Goal: Information Seeking & Learning: Learn about a topic

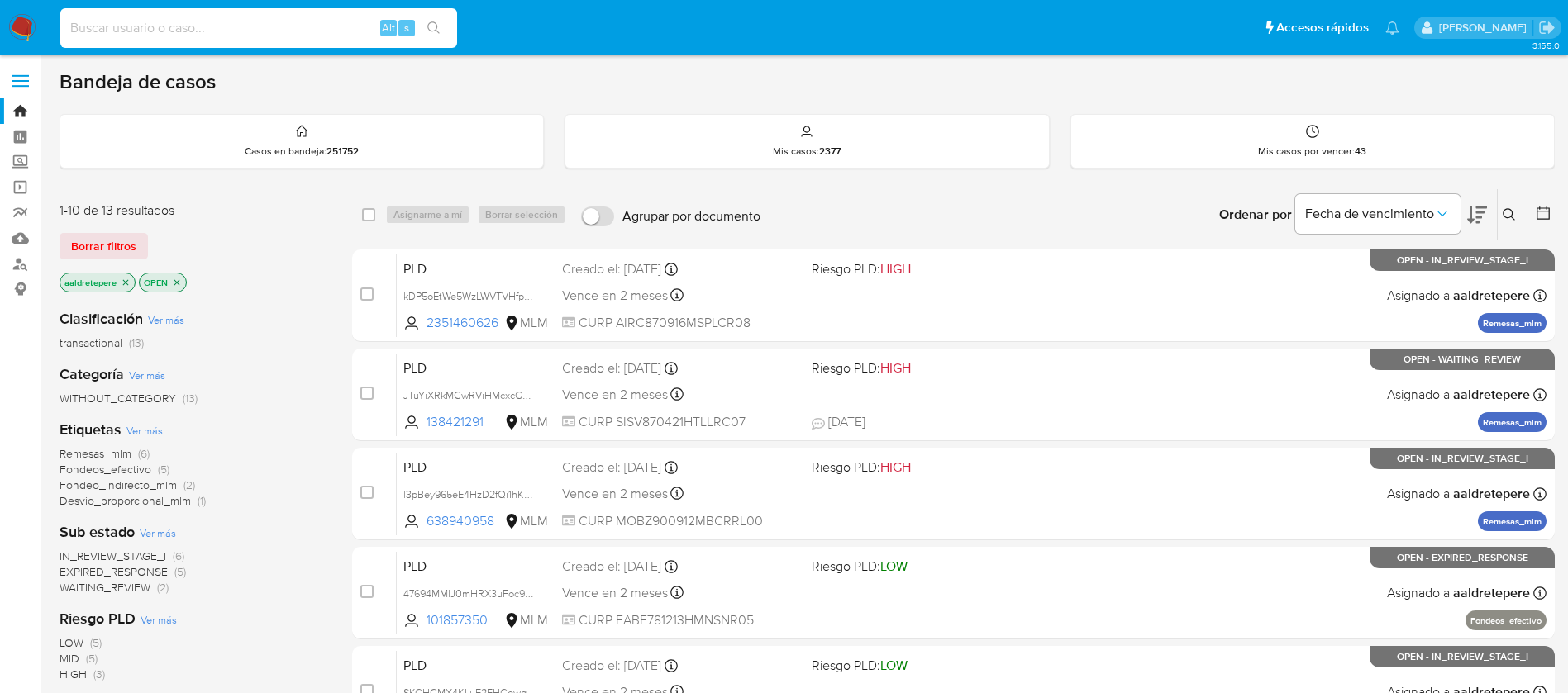
click at [219, 27] on input at bounding box center [258, 28] width 397 height 21
click at [29, 165] on label "Screening" at bounding box center [98, 162] width 197 height 25
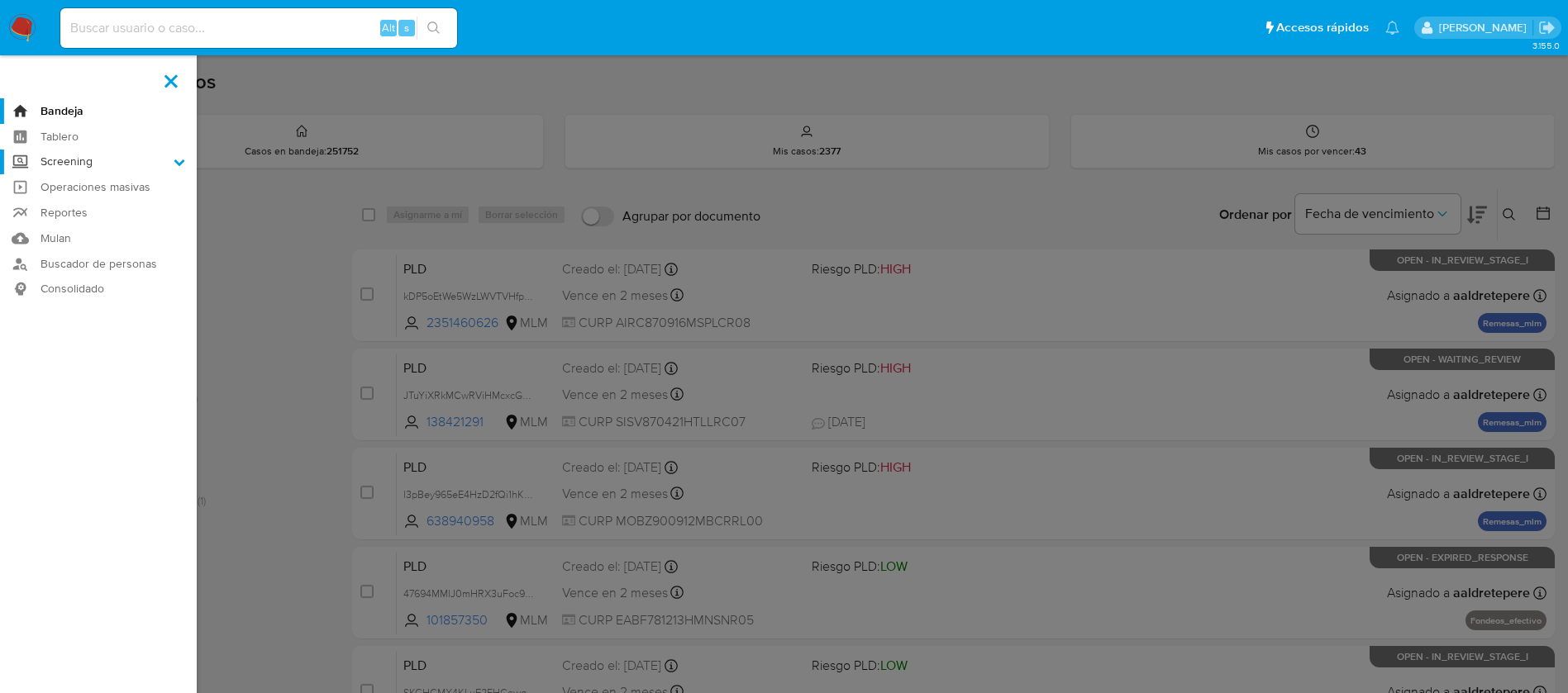
click at [0, 0] on input "Screening" at bounding box center [0, 0] width 0 height 0
click at [111, 230] on link "Herramientas" at bounding box center [98, 226] width 197 height 20
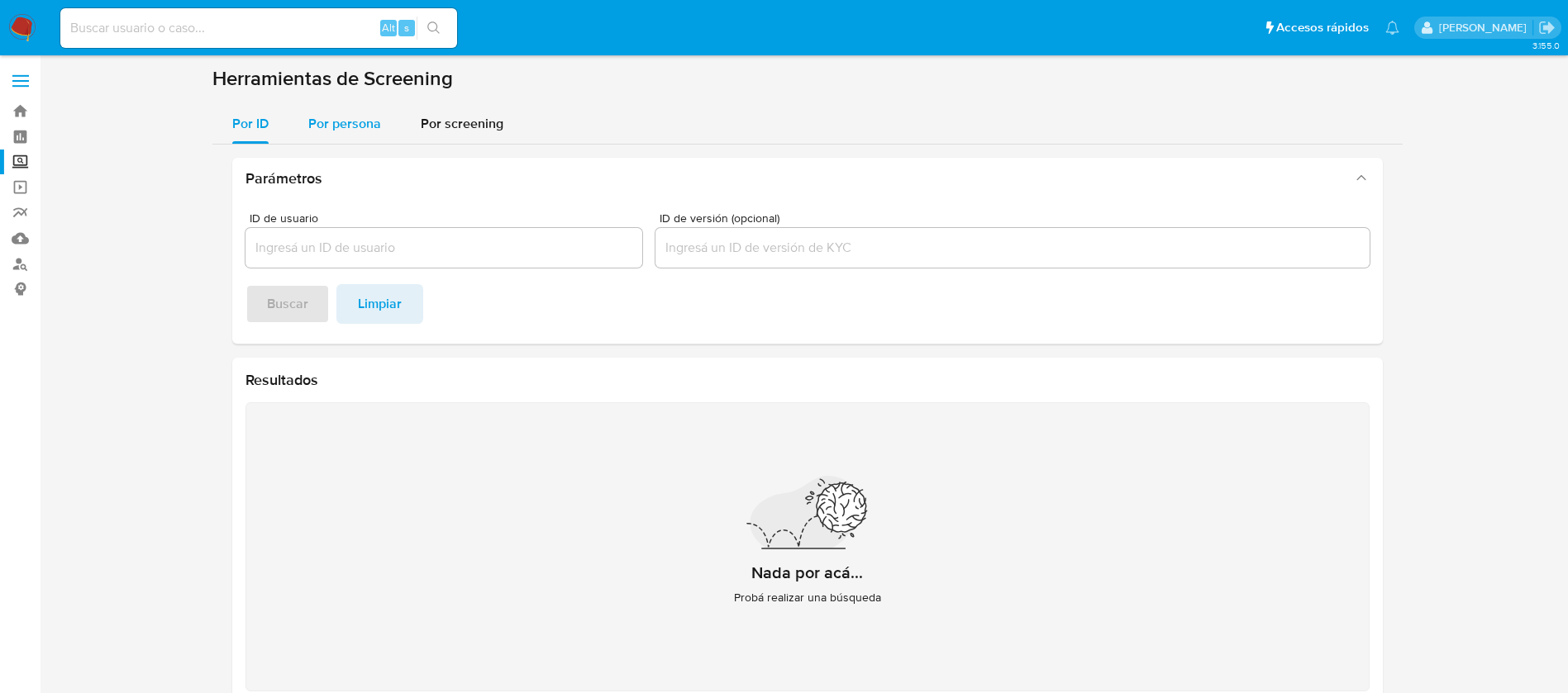
click at [332, 132] on span "Por persona" at bounding box center [344, 123] width 73 height 19
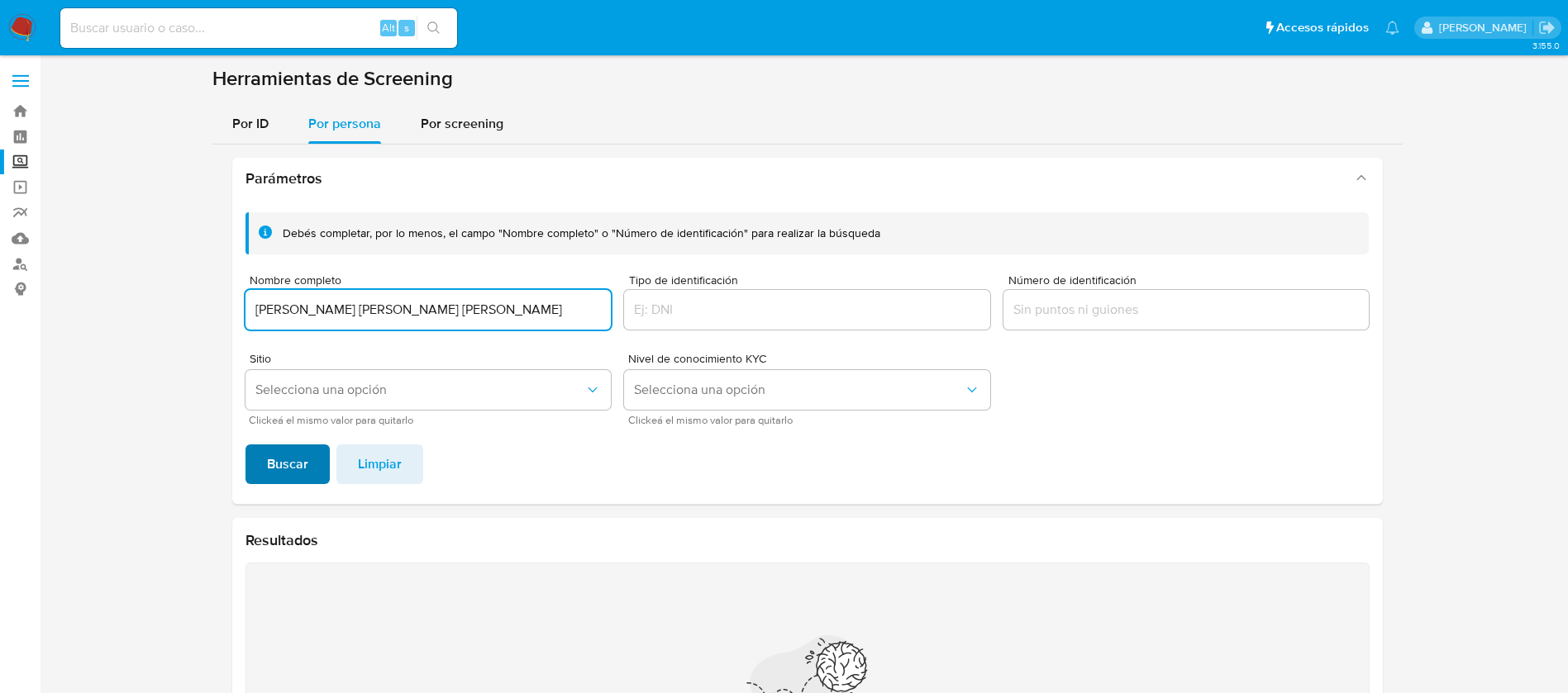
type input "[PERSON_NAME] [PERSON_NAME] [PERSON_NAME]"
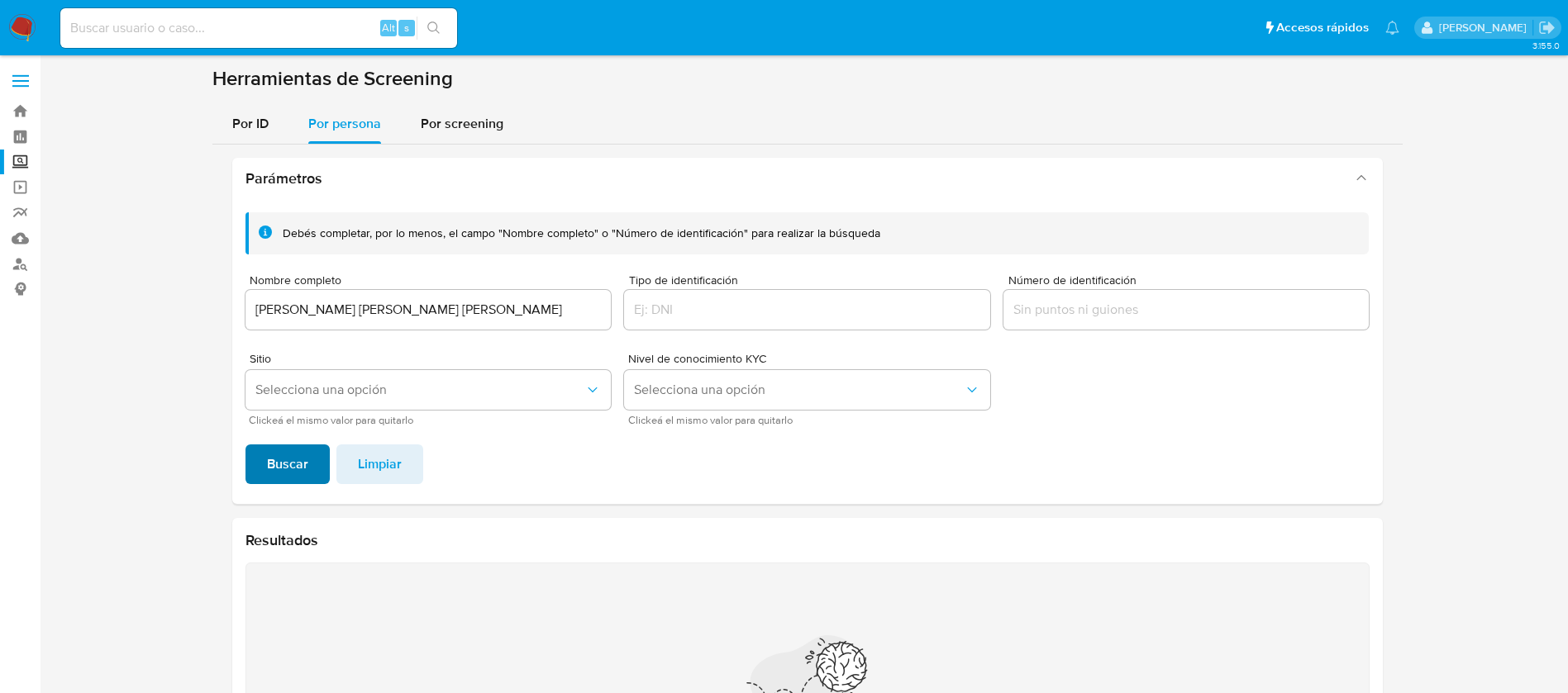
click at [275, 460] on span "Buscar" at bounding box center [288, 464] width 41 height 36
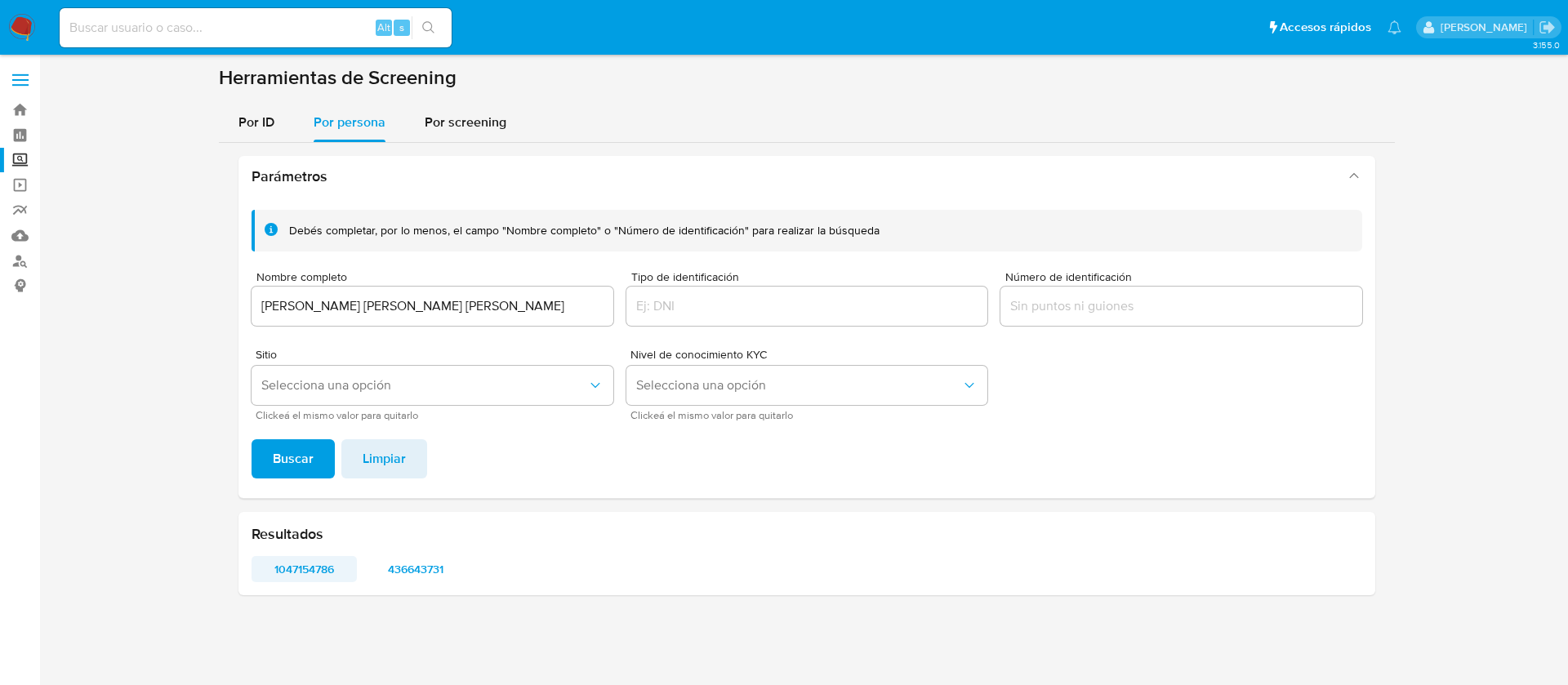
click at [309, 567] on span "1047154786" at bounding box center [304, 569] width 83 height 23
click at [392, 578] on span "436643731" at bounding box center [416, 569] width 83 height 23
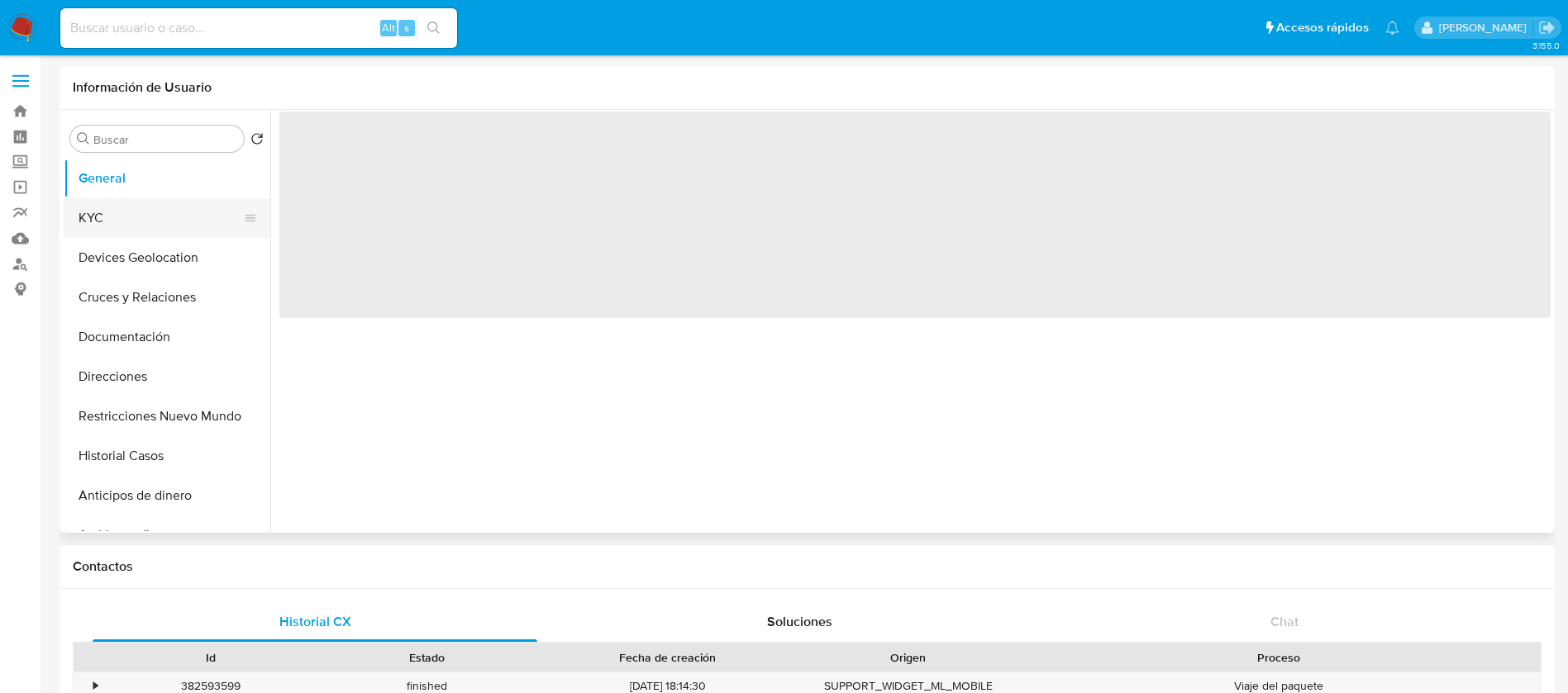
click at [91, 233] on button "KYC" at bounding box center [160, 217] width 193 height 40
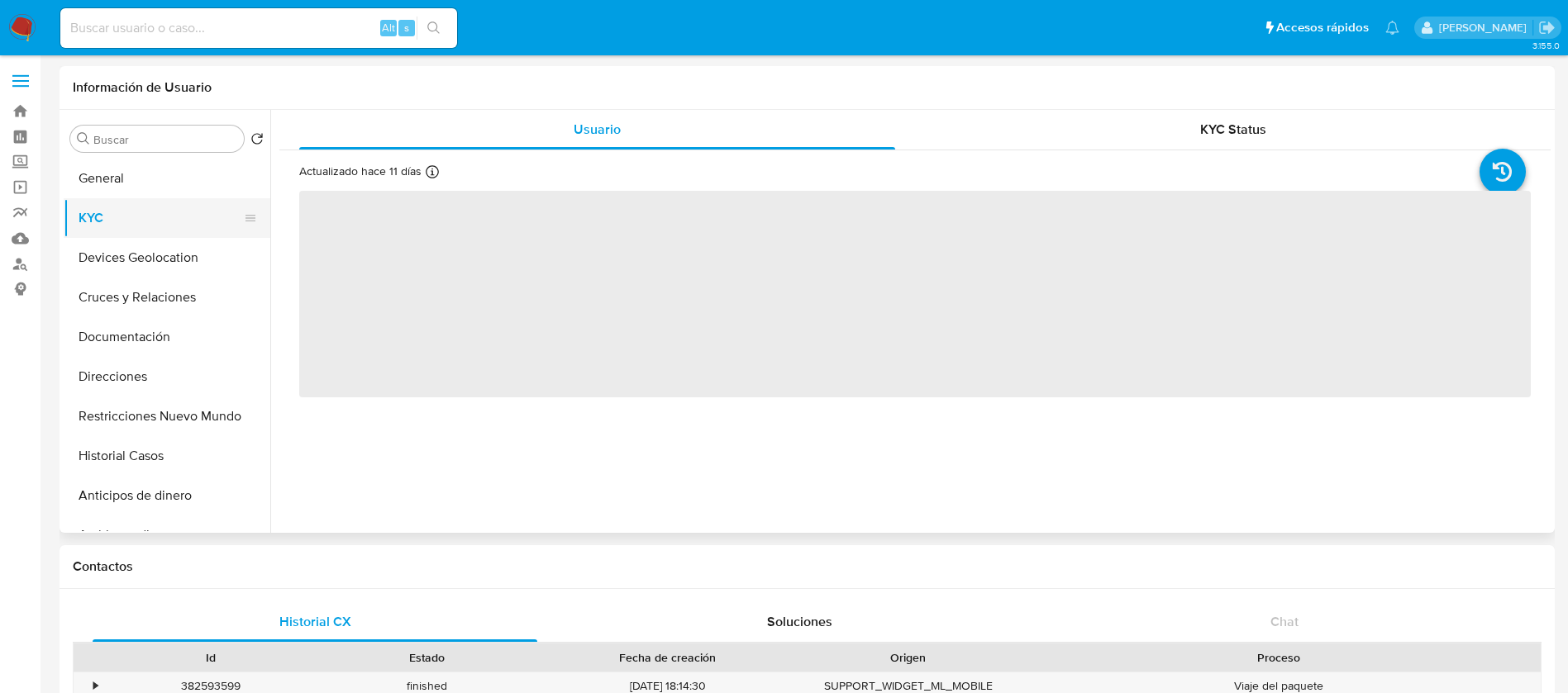
select select "10"
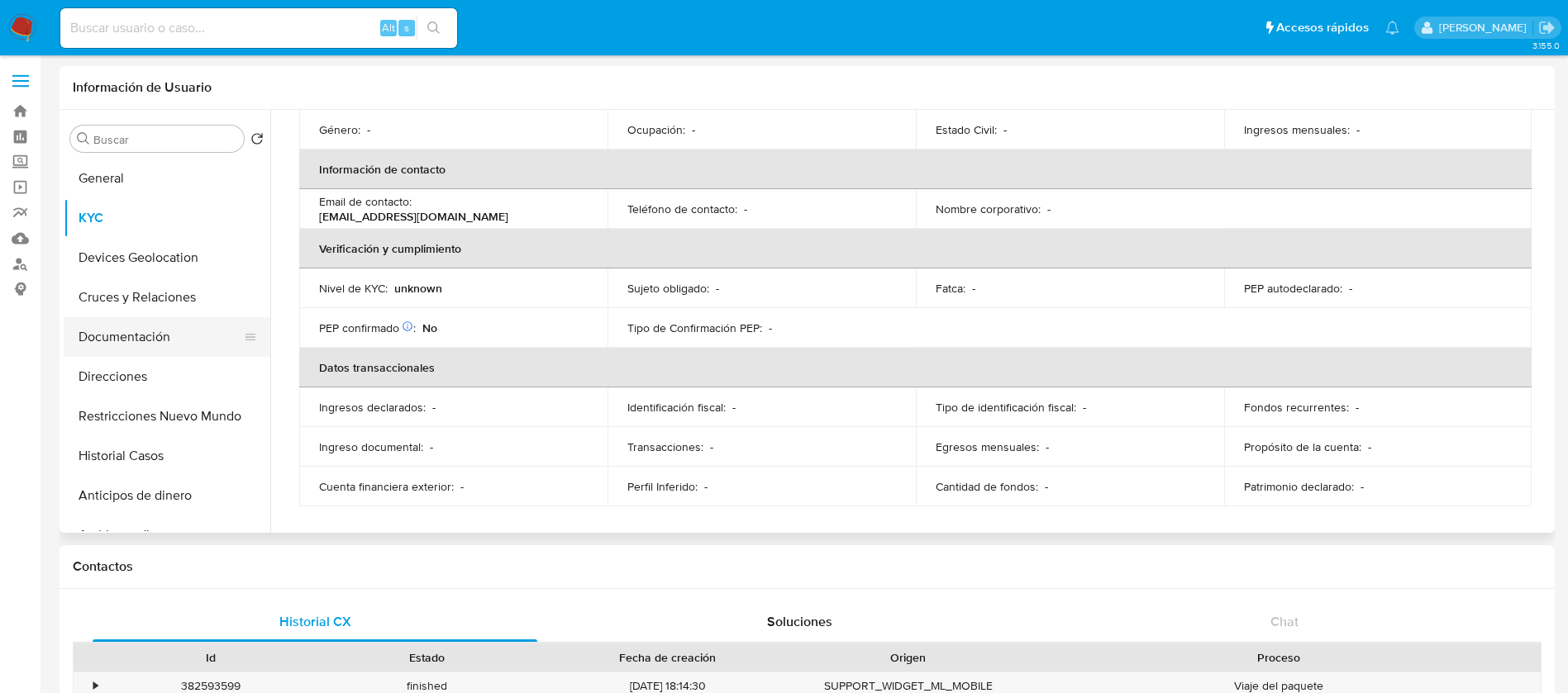
click at [173, 333] on button "Documentación" at bounding box center [160, 337] width 193 height 40
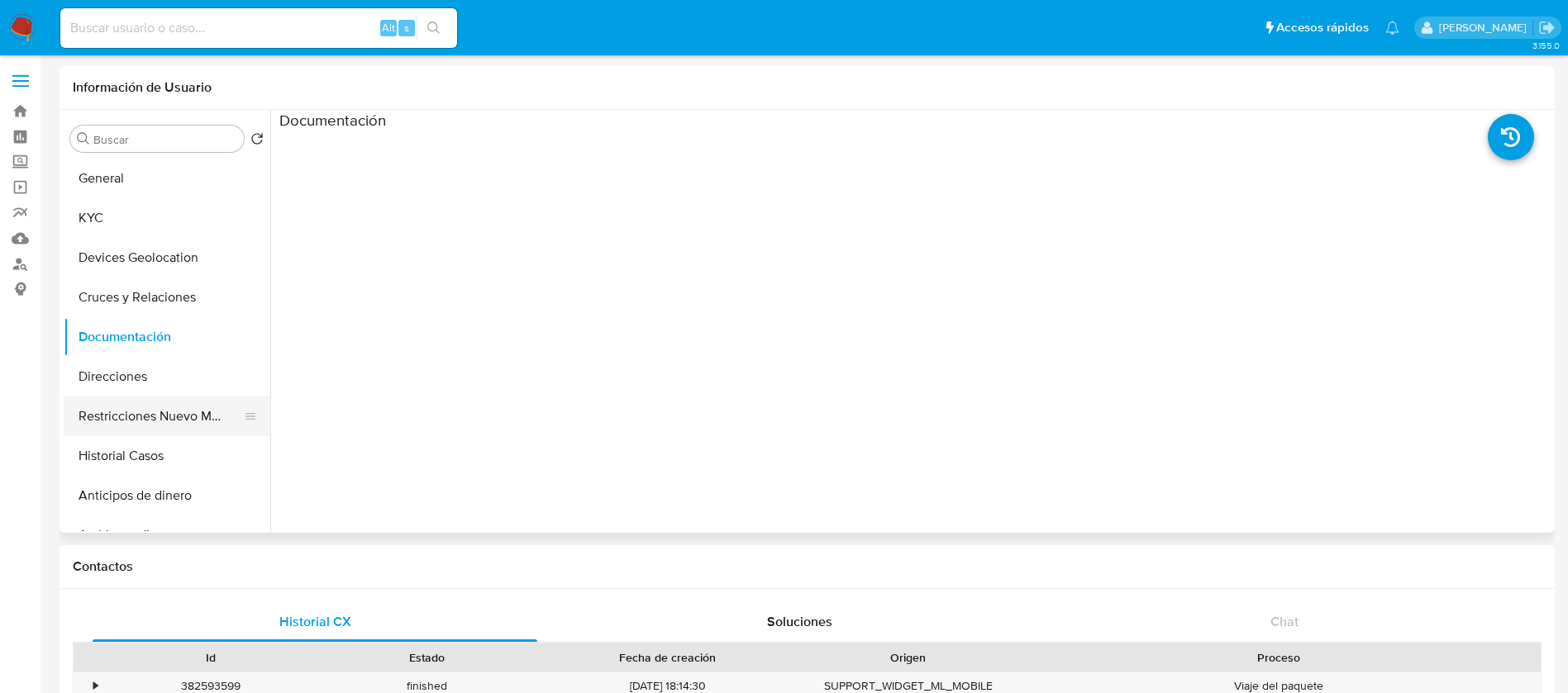
click at [152, 421] on button "Restricciones Nuevo Mundo" at bounding box center [160, 416] width 193 height 40
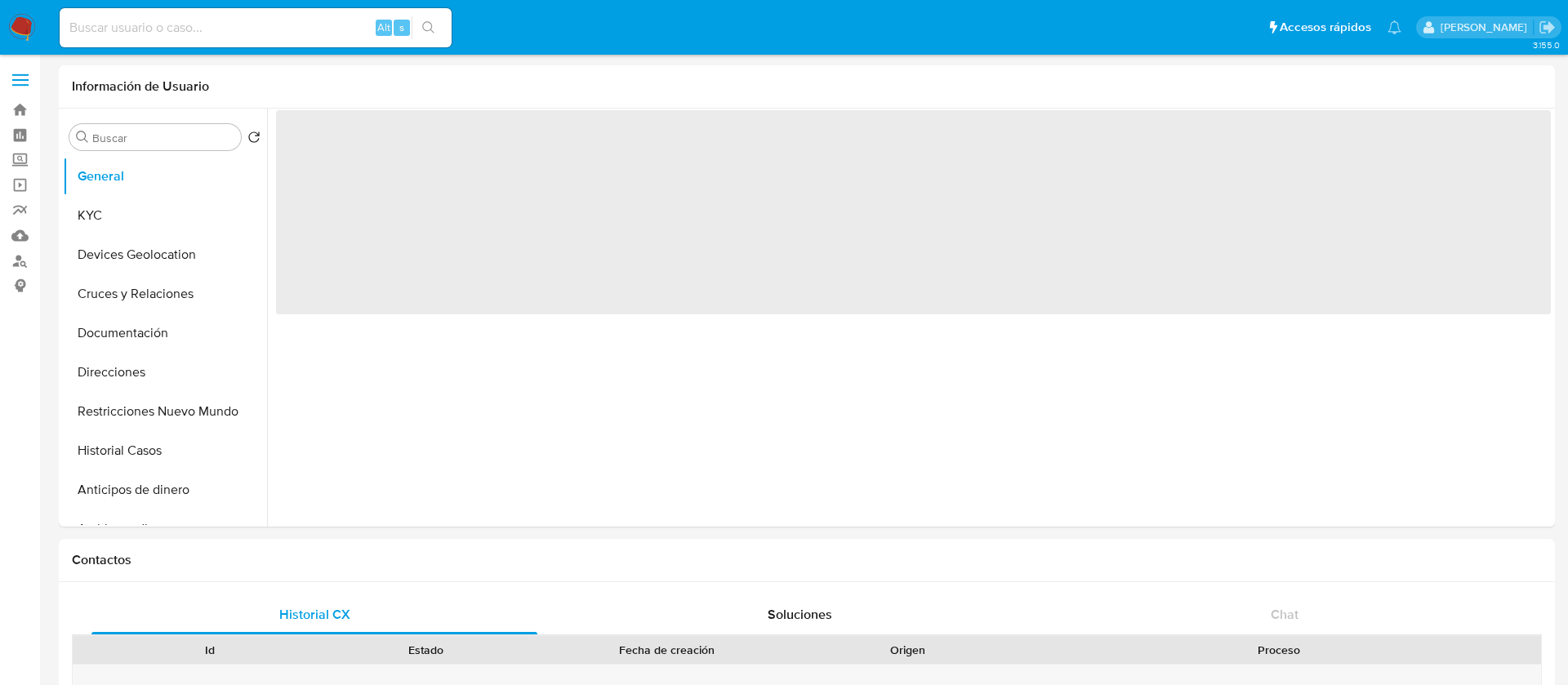
select select "10"
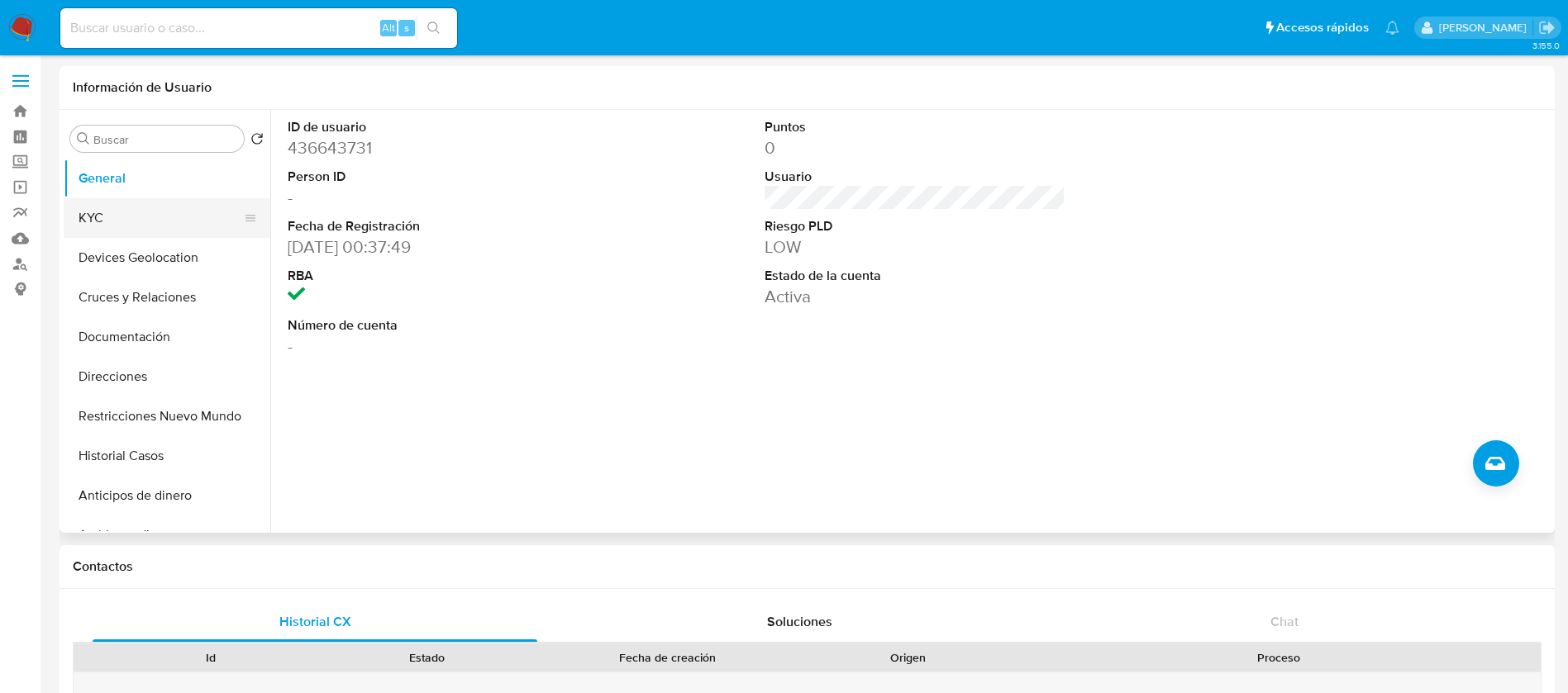
click at [175, 231] on button "KYC" at bounding box center [160, 217] width 193 height 40
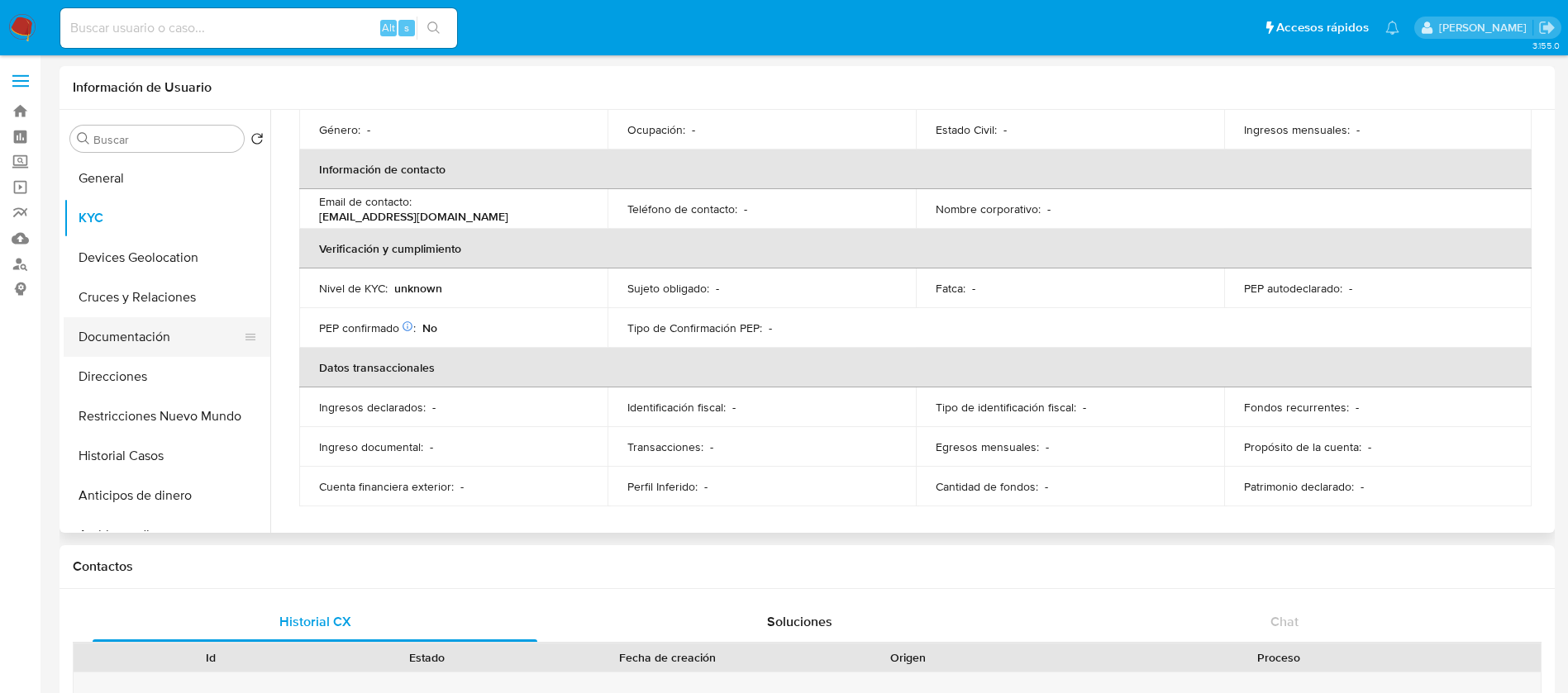
click at [142, 355] on ul "General KYC Devices Geolocation Cruces y Relaciones Documentación Direcciones R…" at bounding box center [167, 345] width 207 height 372
click at [143, 353] on button "Documentación" at bounding box center [160, 337] width 193 height 40
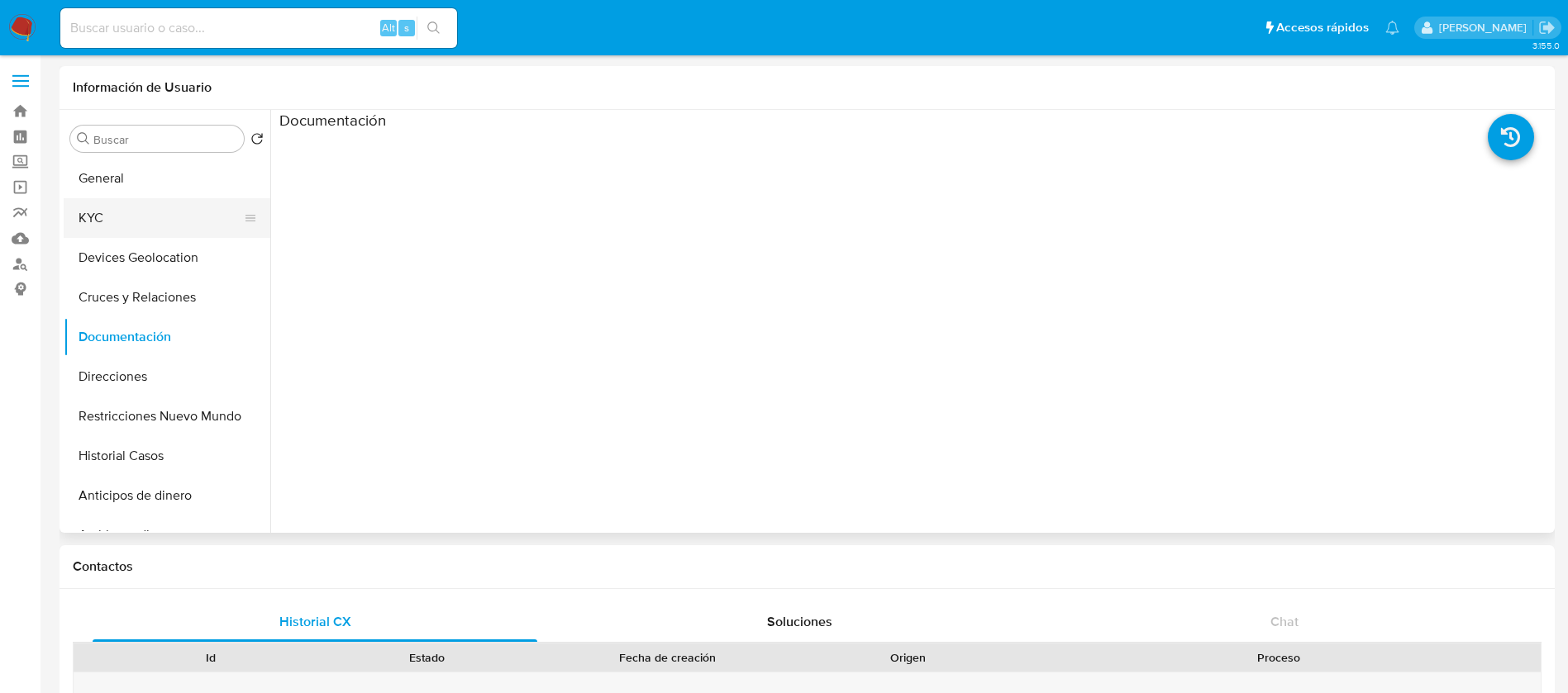
click at [207, 217] on button "KYC" at bounding box center [160, 217] width 193 height 40
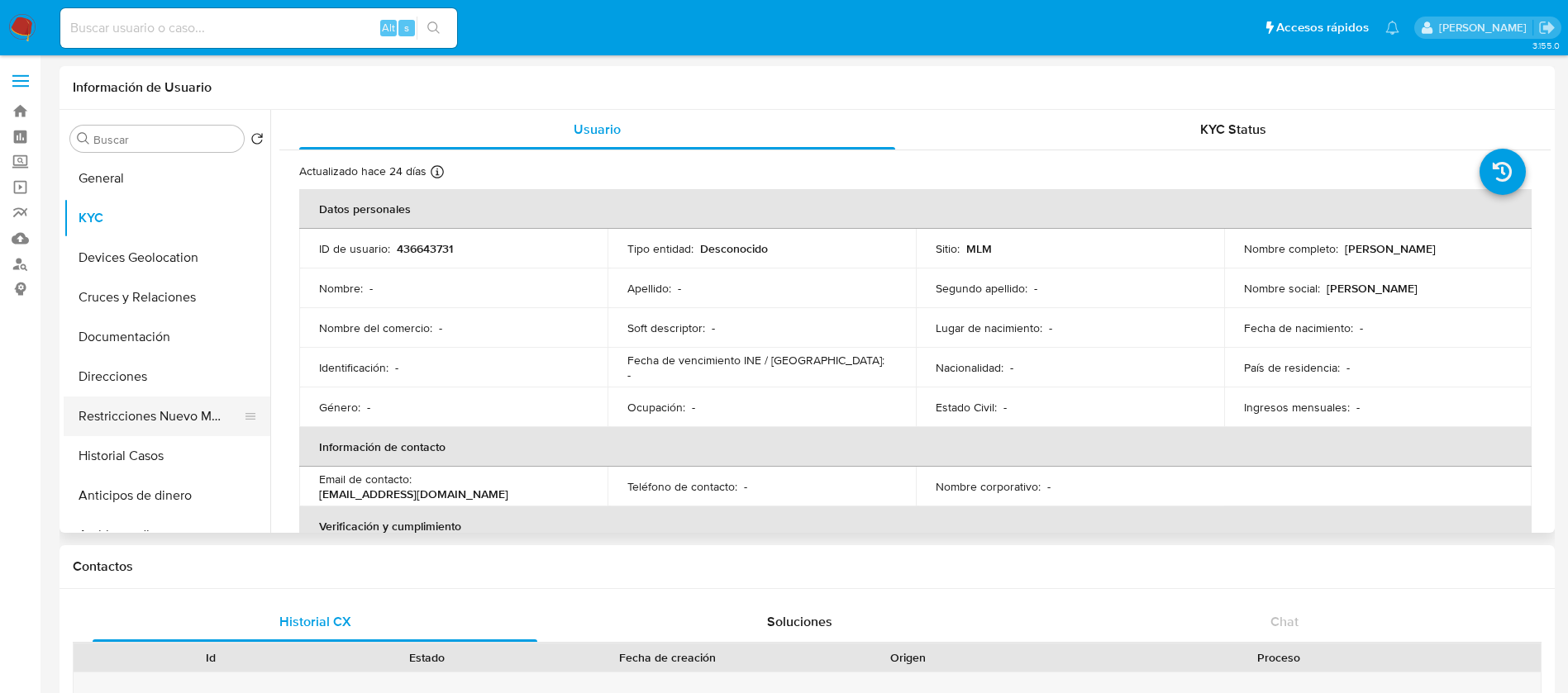
click at [176, 418] on button "Restricciones Nuevo Mundo" at bounding box center [160, 416] width 193 height 40
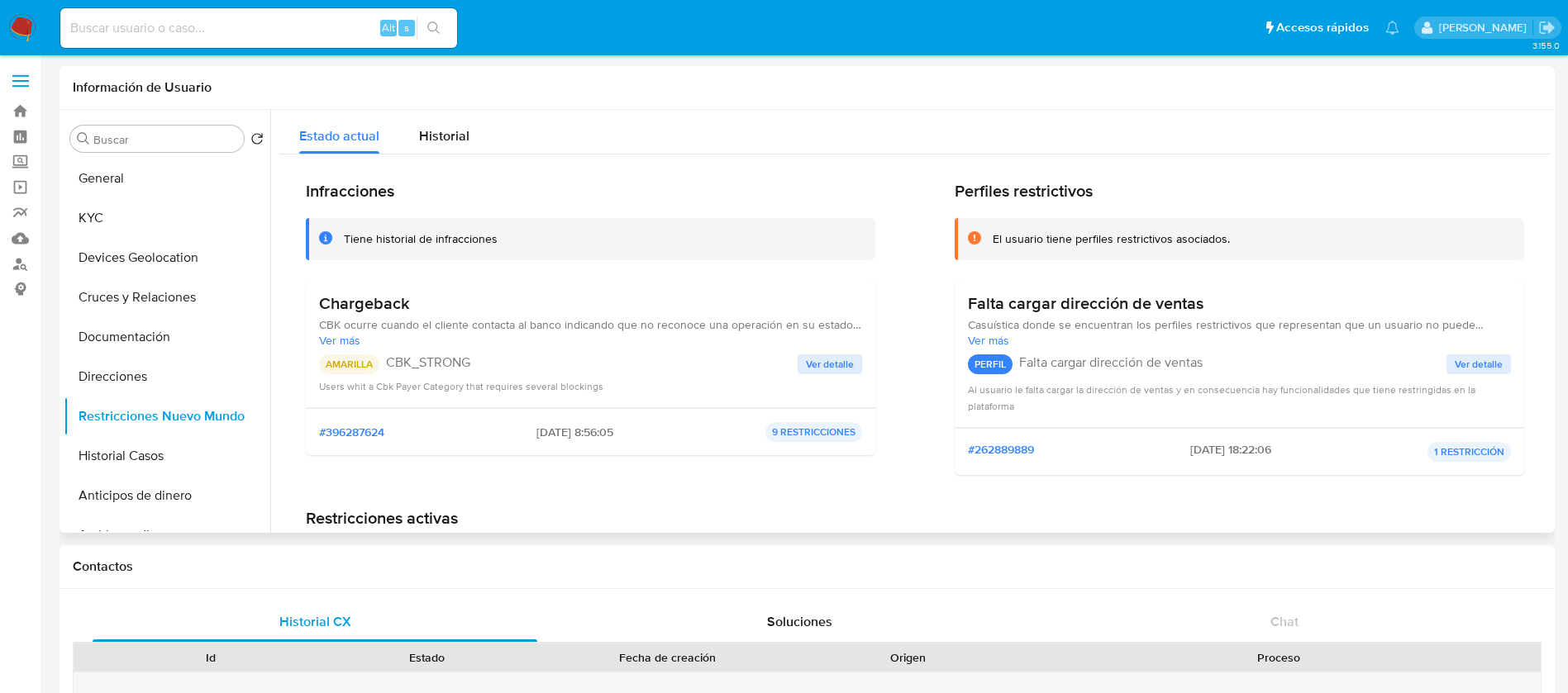
click at [802, 366] on button "Ver detalle" at bounding box center [830, 365] width 64 height 19
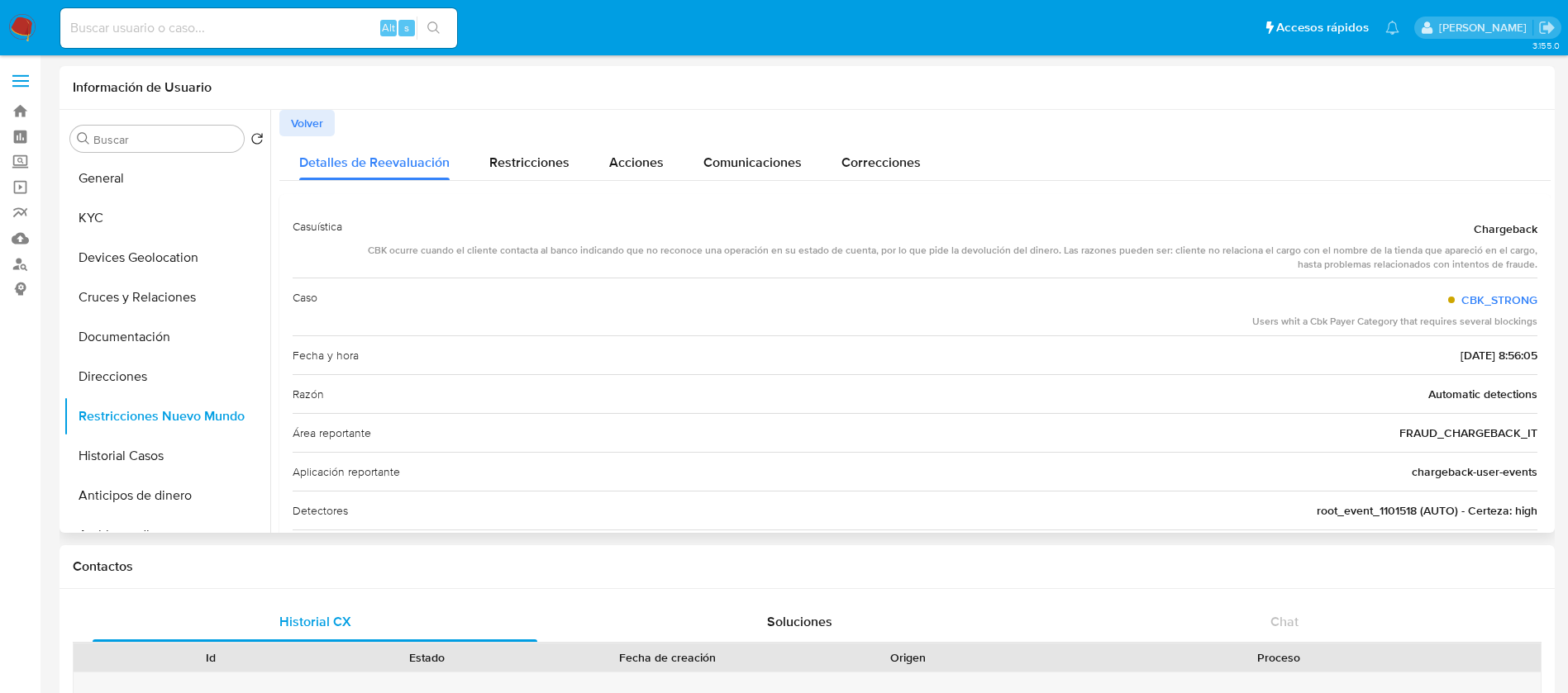
drag, startPoint x: 566, startPoint y: 242, endPoint x: 1224, endPoint y: 512, distance: 711.2
click at [1224, 512] on div "Casuística Chargeback CBK ocurre cuando el cliente contacta al banco indicando …" at bounding box center [915, 446] width 1245 height 478
click at [1224, 512] on div "Detectores root_event_1101518 (AUTO) - Certeza: high" at bounding box center [915, 511] width 1245 height 39
click at [147, 236] on button "KYC" at bounding box center [160, 217] width 193 height 40
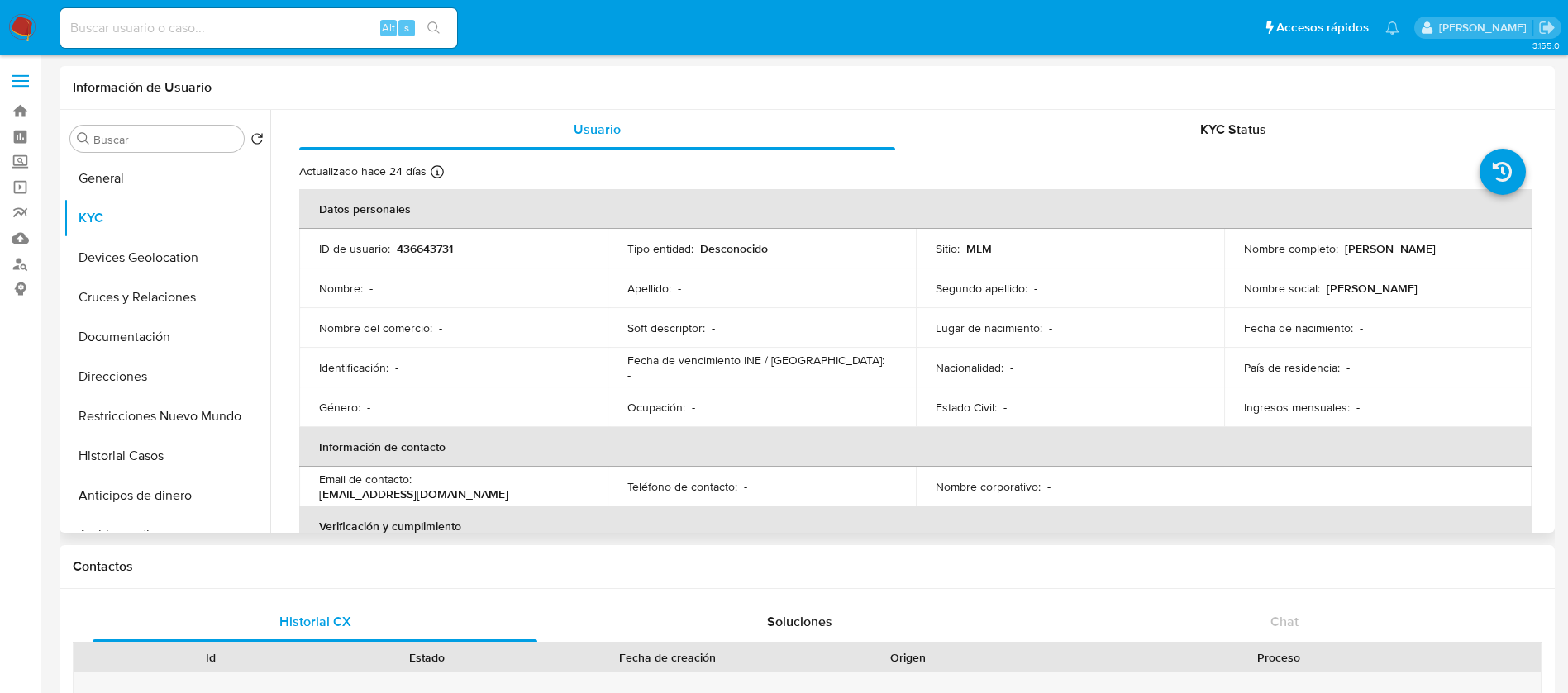
click at [430, 250] on p "436643731" at bounding box center [425, 249] width 57 height 15
copy p "436643731"
